Goal: Use online tool/utility: Utilize a website feature to perform a specific function

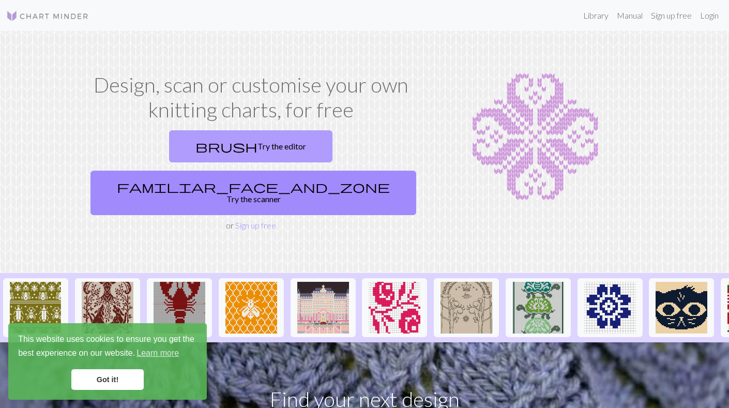
click at [169, 153] on link "brush Try the editor" at bounding box center [250, 146] width 163 height 32
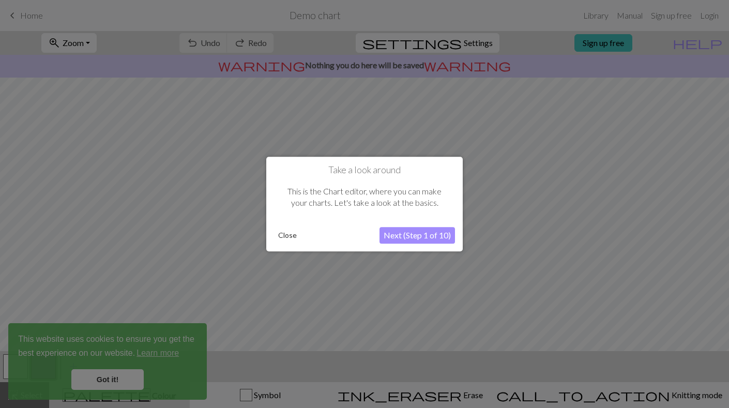
click at [290, 235] on button "Close" at bounding box center [287, 235] width 27 height 16
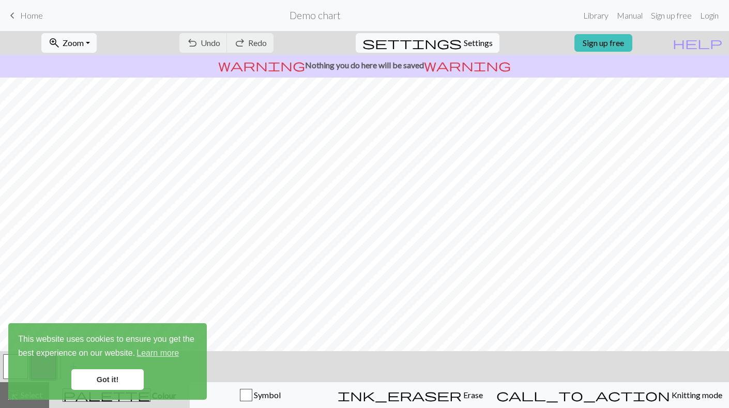
click at [119, 373] on link "Got it!" at bounding box center [107, 379] width 72 height 21
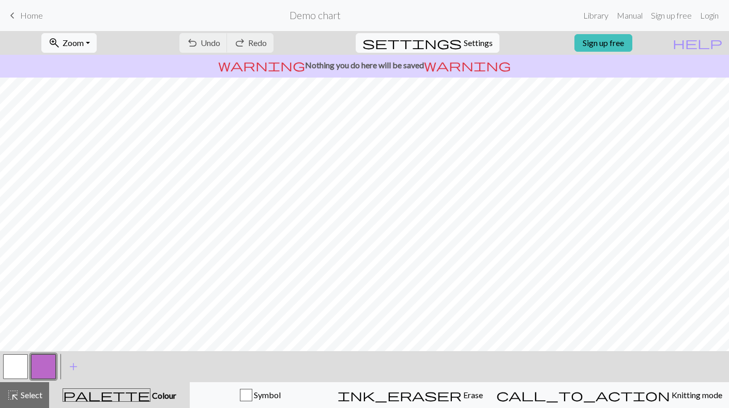
click at [119, 382] on link "Got it!" at bounding box center [107, 379] width 72 height 21
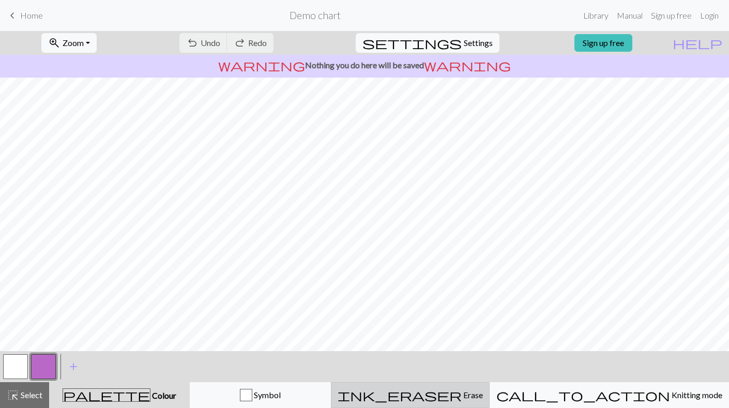
click at [473, 390] on span "Erase" at bounding box center [472, 395] width 21 height 10
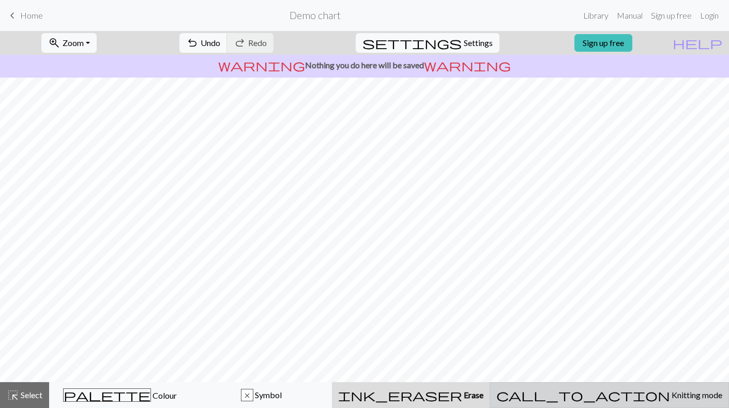
click at [670, 391] on span "Knitting mode" at bounding box center [696, 395] width 52 height 10
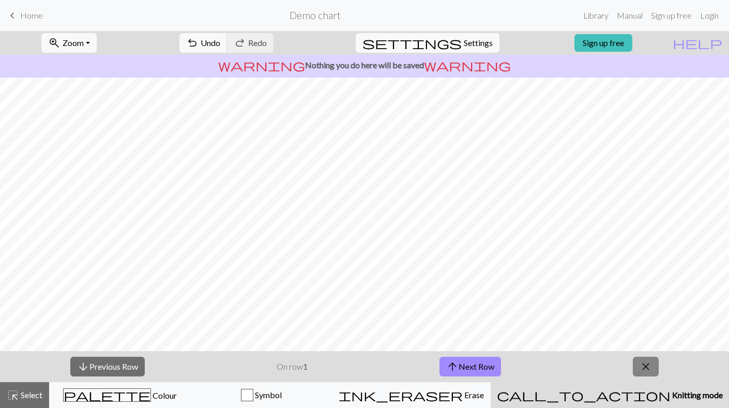
click at [646, 370] on span "close" at bounding box center [645, 366] width 12 height 14
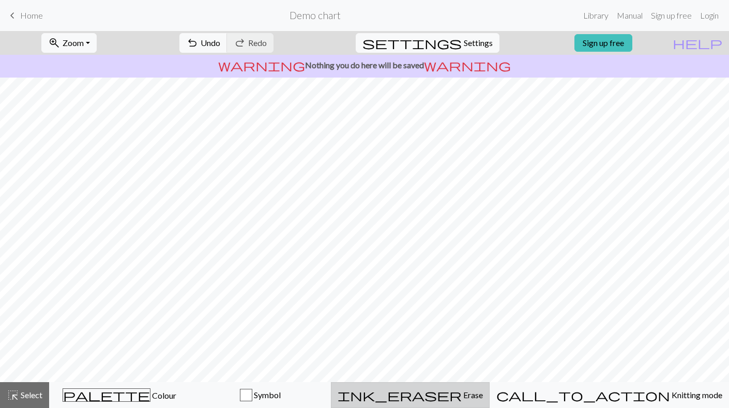
click at [489, 386] on button "ink_eraser Erase Erase" at bounding box center [410, 395] width 159 height 26
click at [483, 396] on div "ink_eraser Erase Erase" at bounding box center [410, 395] width 145 height 12
click at [481, 39] on span "Settings" at bounding box center [478, 43] width 29 height 12
select select "aran"
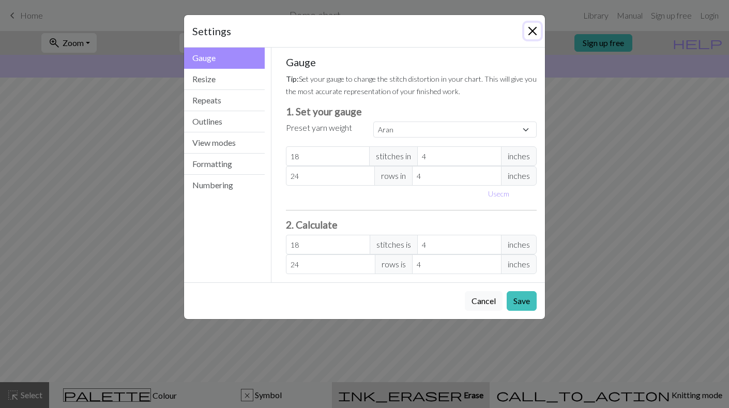
click at [530, 30] on button "Close" at bounding box center [532, 31] width 17 height 17
